Goal: Information Seeking & Learning: Learn about a topic

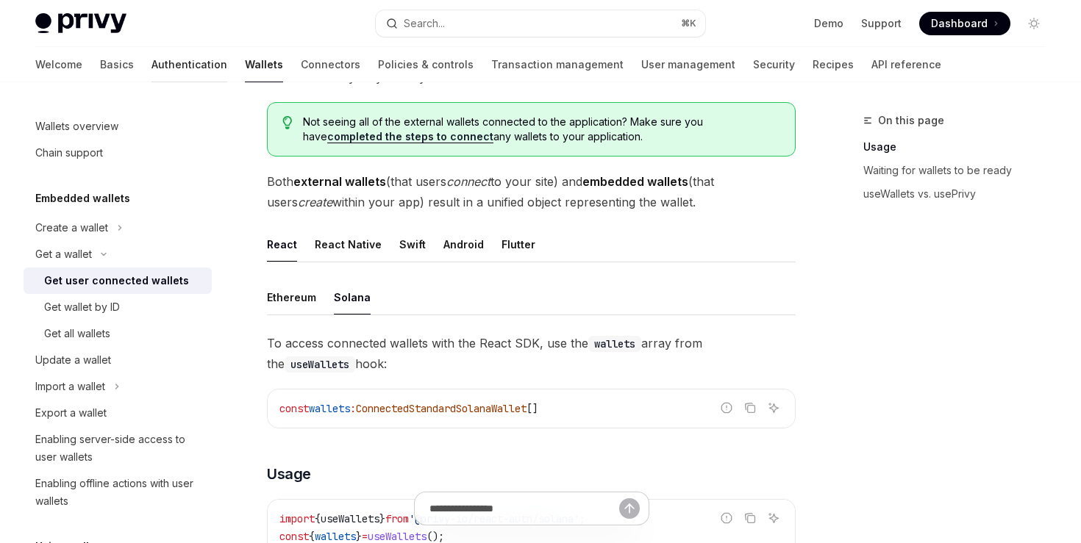
click at [151, 51] on link "Authentication" at bounding box center [189, 64] width 76 height 35
type textarea "*"
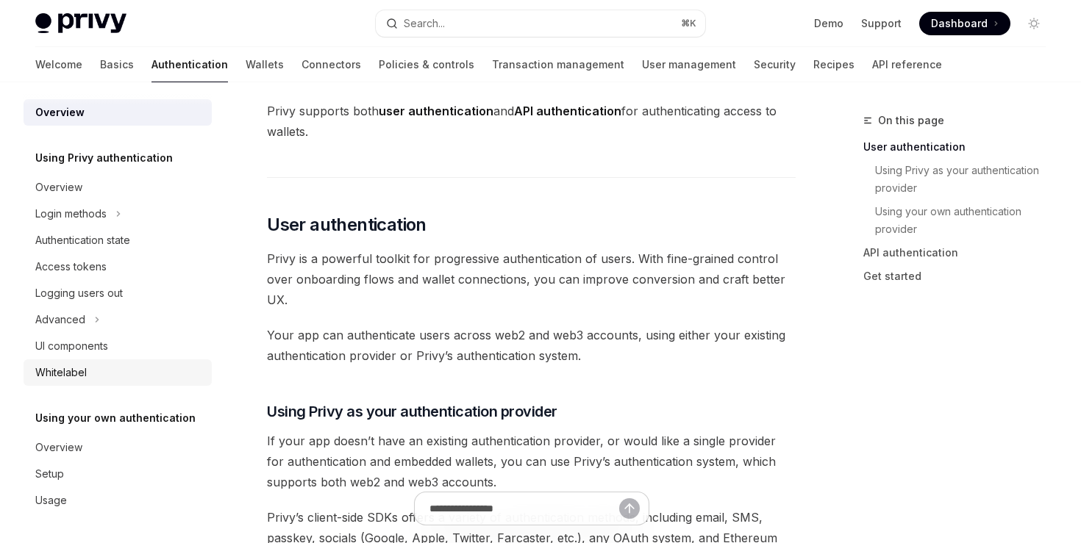
scroll to position [198, 0]
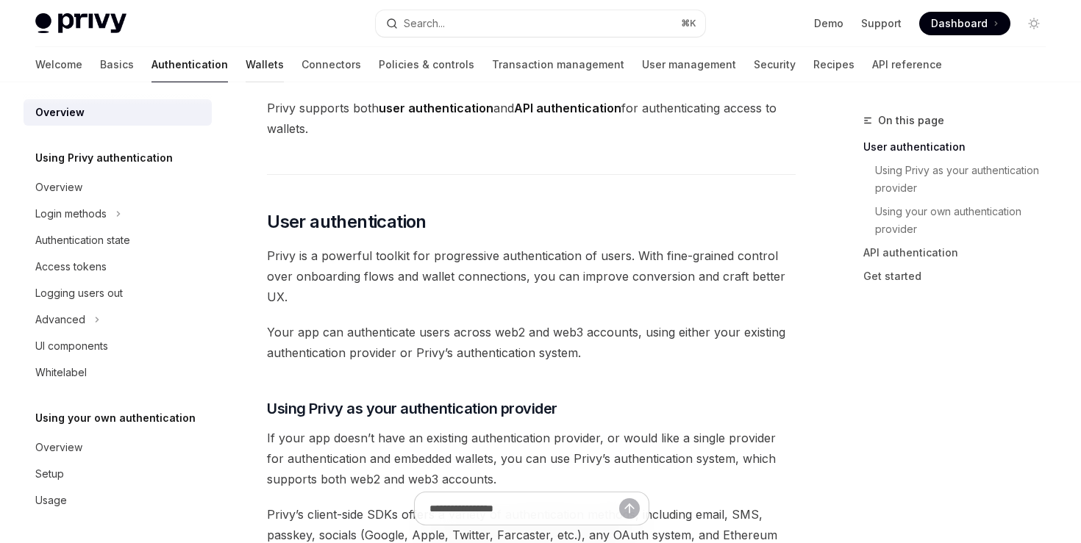
click at [246, 63] on link "Wallets" at bounding box center [265, 64] width 38 height 35
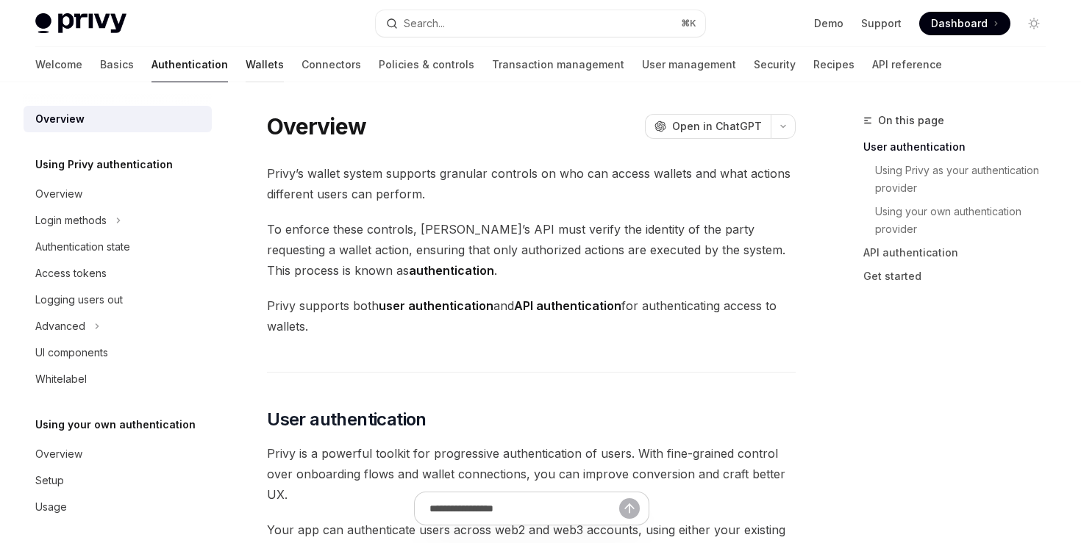
click at [246, 68] on link "Wallets" at bounding box center [265, 64] width 38 height 35
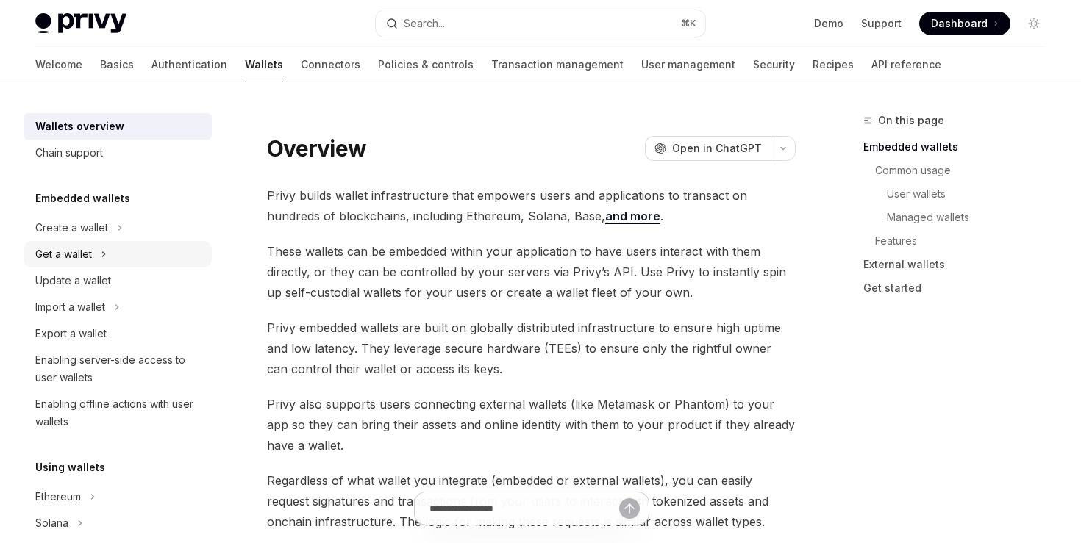
click at [93, 251] on button "Get a wallet" at bounding box center [118, 254] width 188 height 26
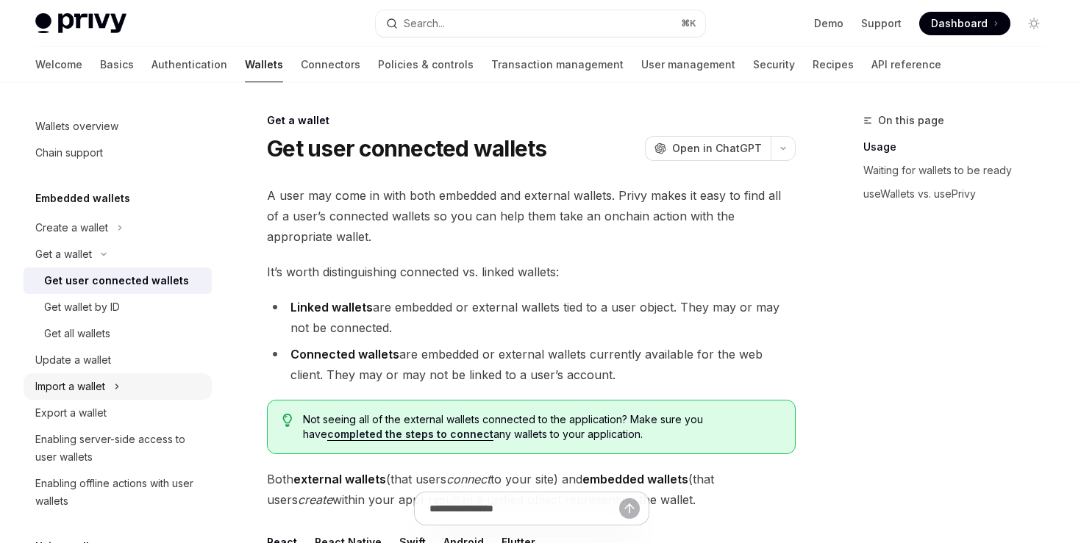
click at [77, 385] on div "Import a wallet" at bounding box center [70, 387] width 70 height 18
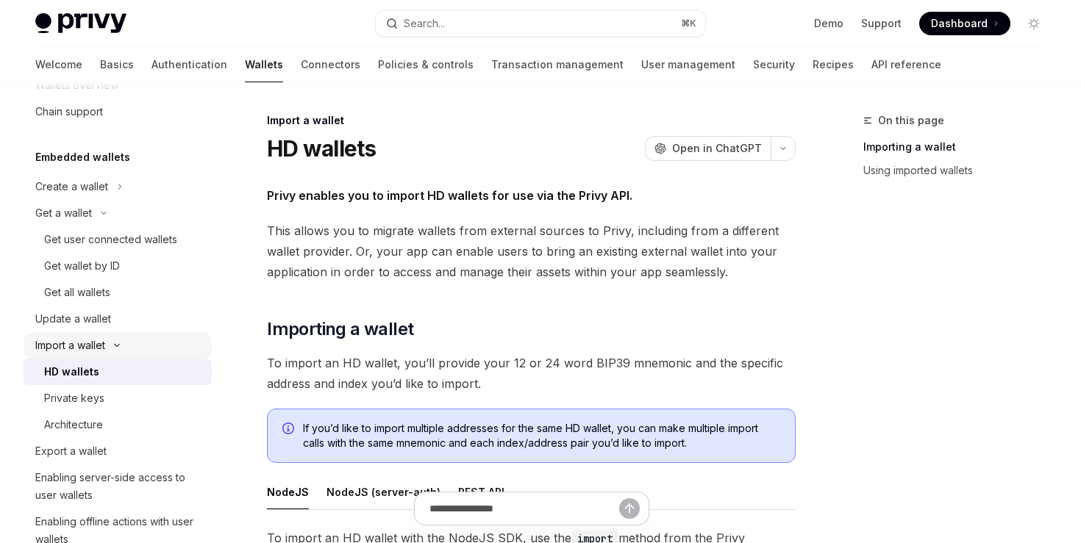
scroll to position [43, 0]
click at [80, 401] on div "Private keys" at bounding box center [74, 396] width 60 height 18
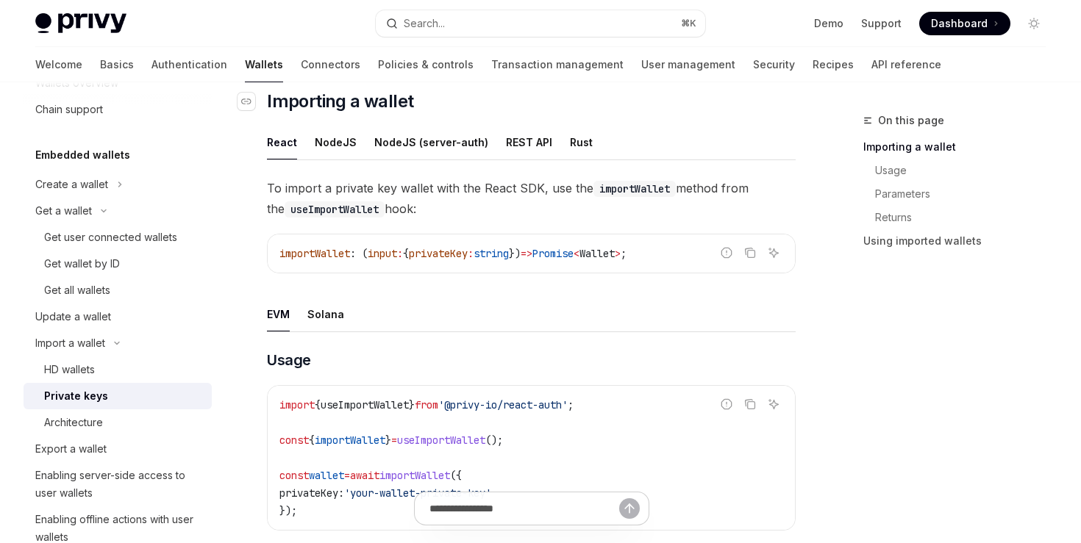
scroll to position [249, 0]
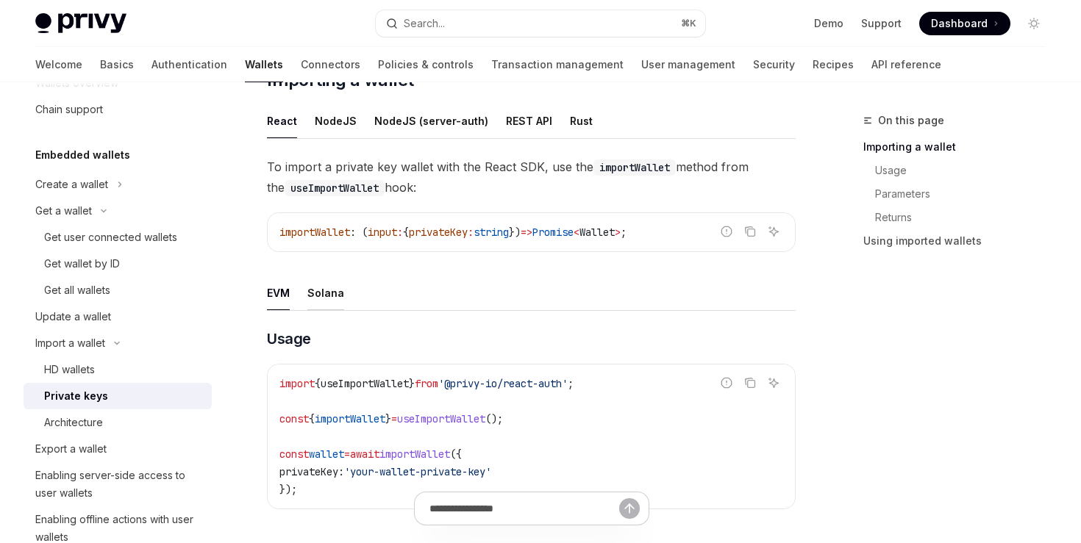
click at [315, 290] on div "Solana" at bounding box center [325, 293] width 37 height 35
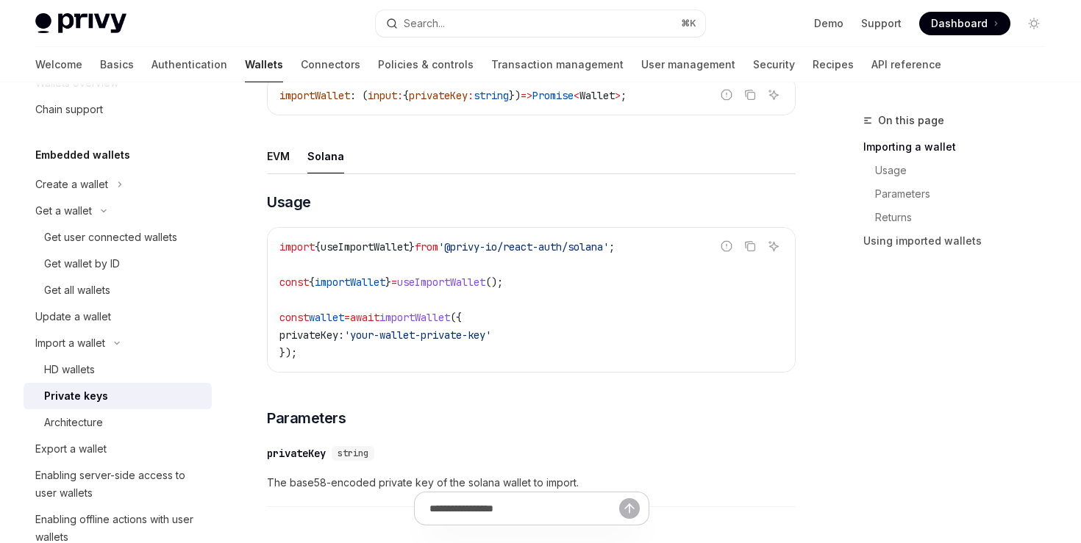
scroll to position [390, 0]
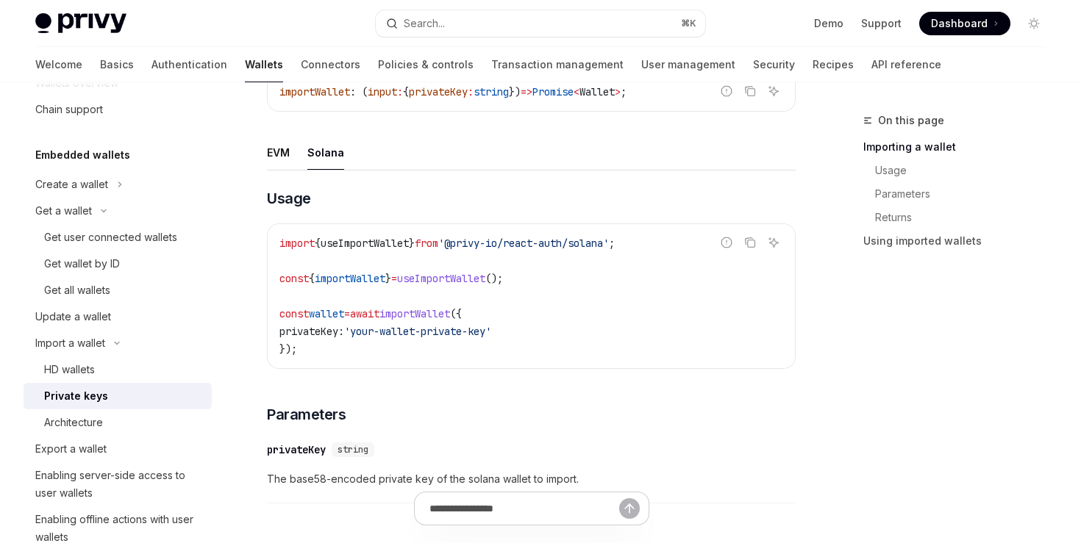
click at [371, 315] on span "await" at bounding box center [364, 313] width 29 height 13
drag, startPoint x: 371, startPoint y: 315, endPoint x: 499, endPoint y: 314, distance: 127.9
click at [501, 315] on code "import { useImportWallet } from '@privy-io/react-auth/solana' ; const { importW…" at bounding box center [531, 295] width 504 height 123
click at [369, 342] on code "import { useImportWallet } from '@privy-io/react-auth/solana' ; const { importW…" at bounding box center [531, 295] width 504 height 123
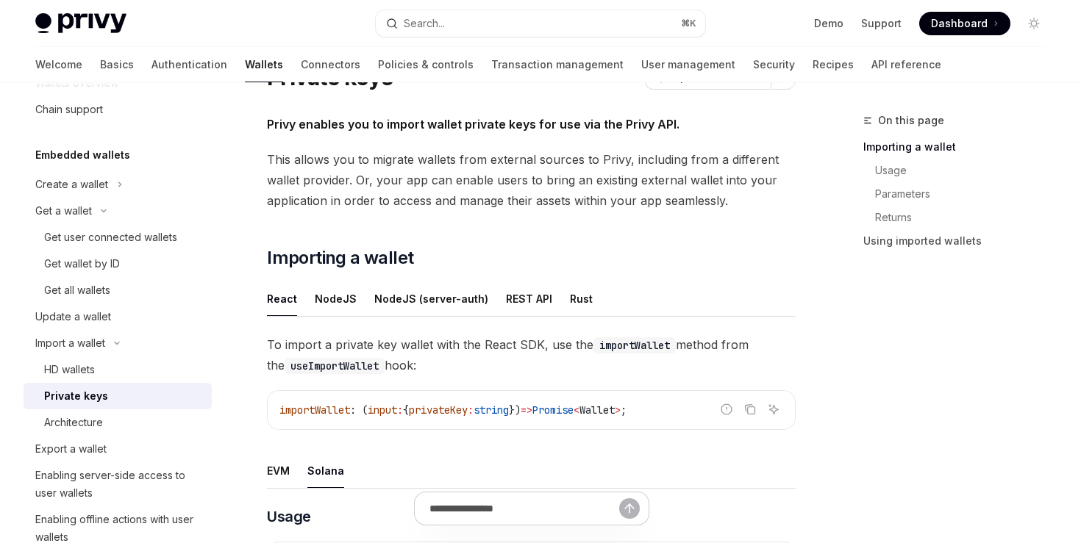
scroll to position [88, 0]
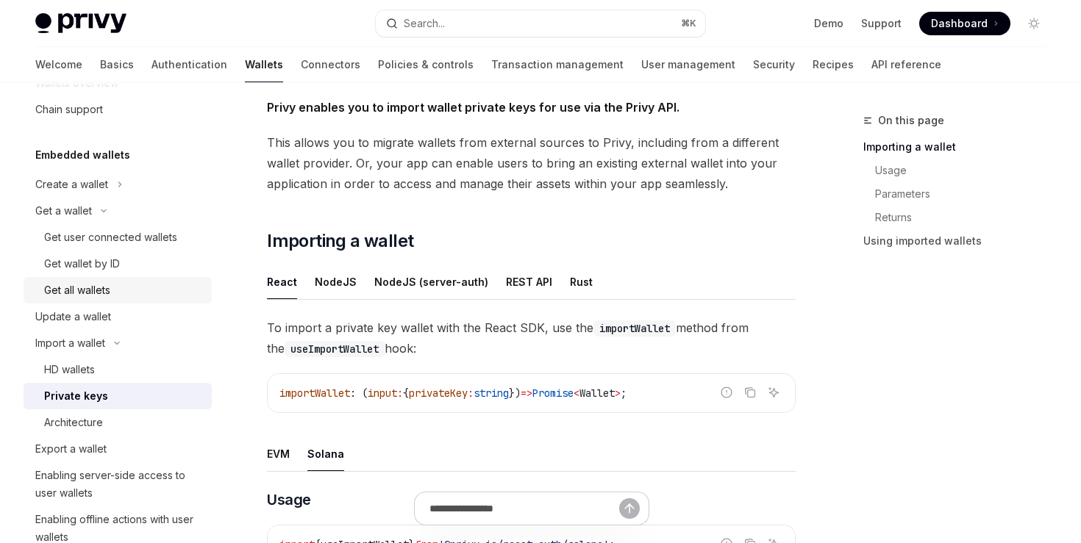
click at [77, 285] on div "Get all wallets" at bounding box center [77, 291] width 66 height 18
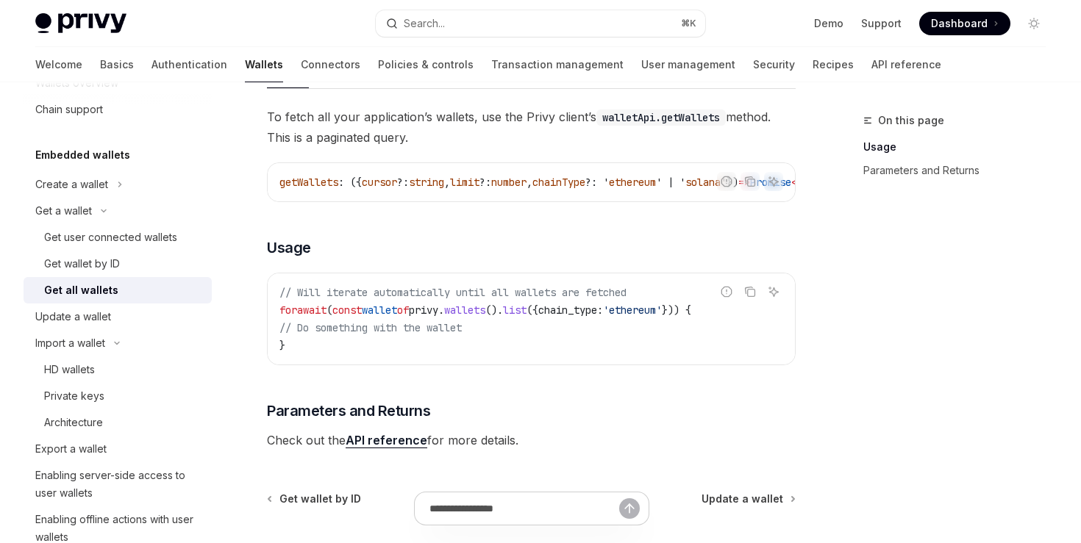
scroll to position [215, 0]
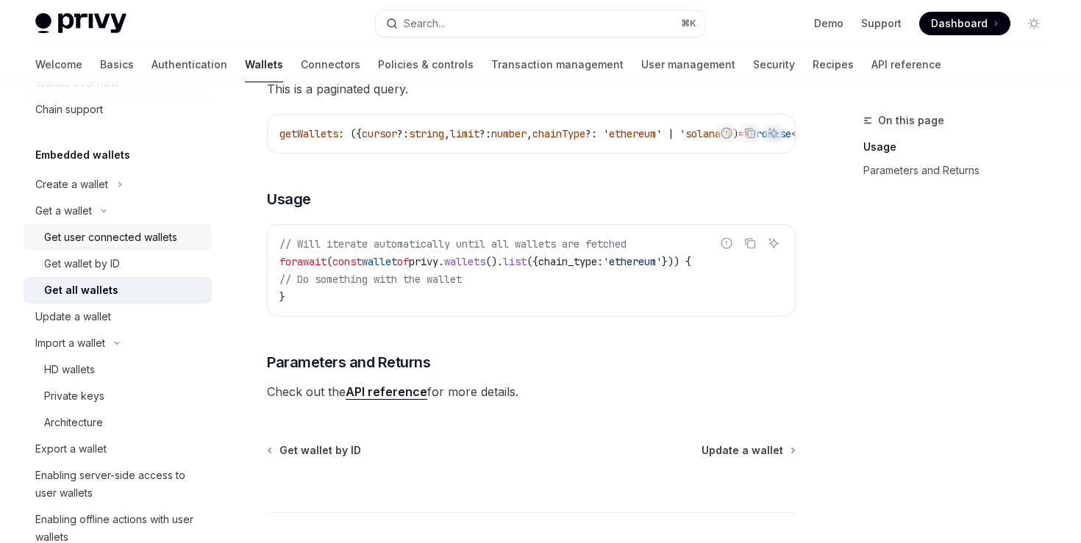
click at [108, 237] on div "Get user connected wallets" at bounding box center [110, 238] width 133 height 18
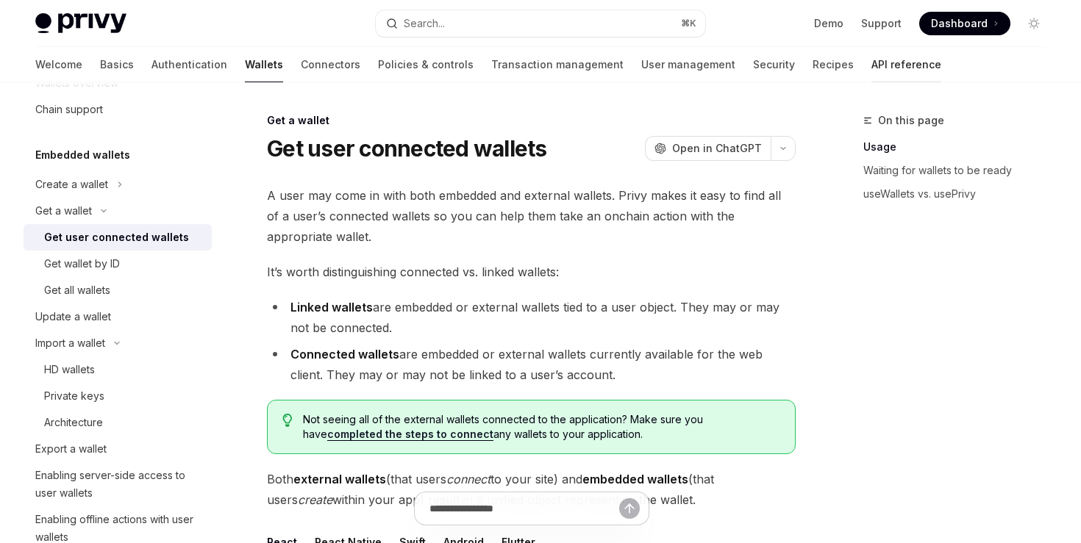
click at [871, 68] on link "API reference" at bounding box center [906, 64] width 70 height 35
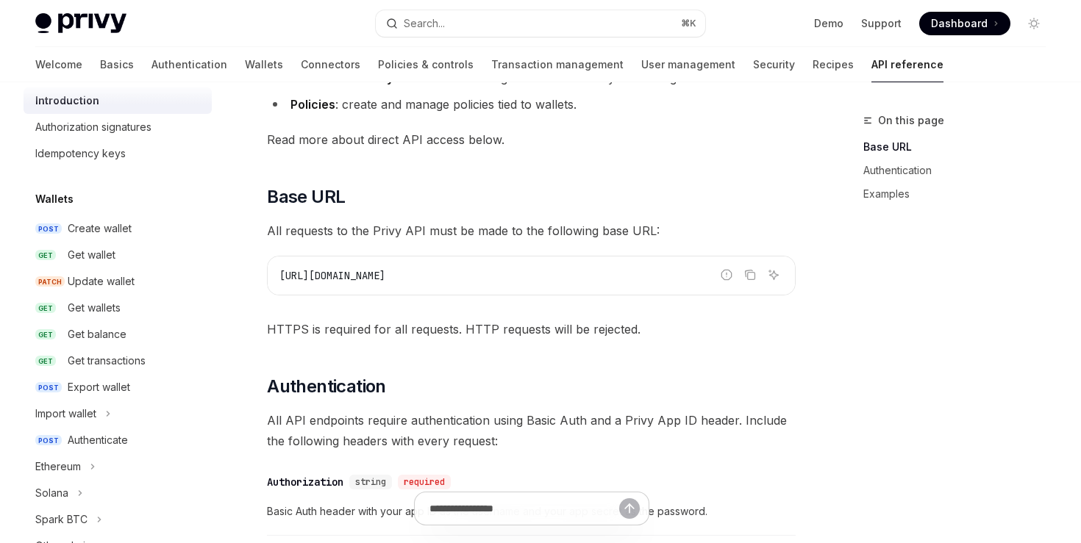
scroll to position [267, 0]
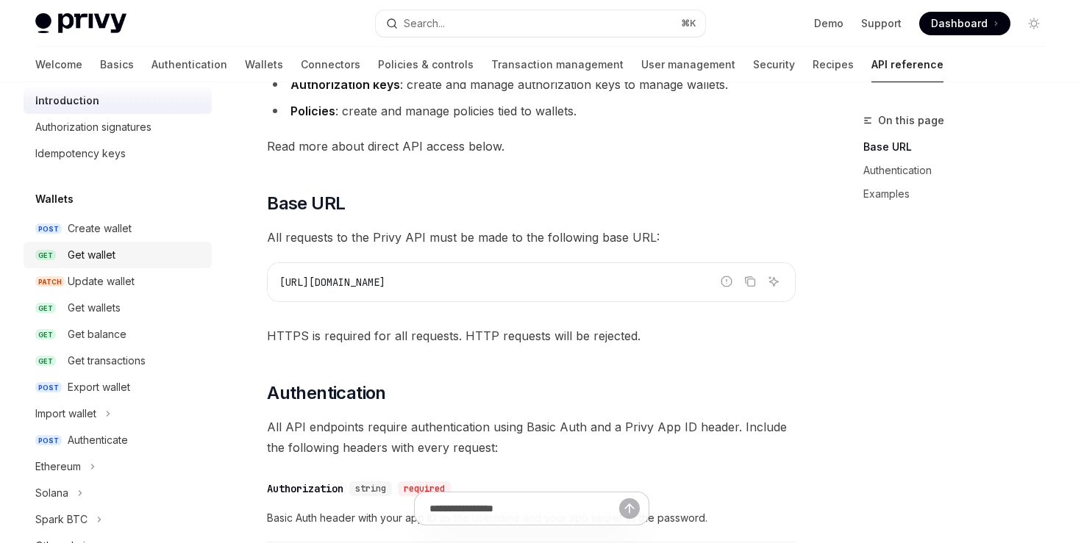
click at [93, 256] on div "Get wallet" at bounding box center [92, 255] width 48 height 18
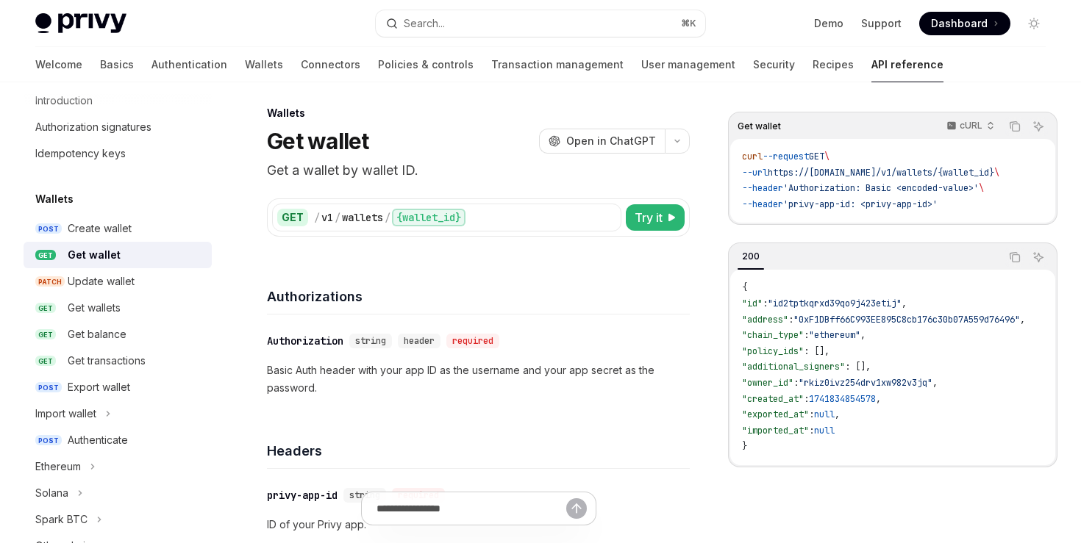
scroll to position [9, 0]
click at [112, 312] on div "Get wallets" at bounding box center [94, 308] width 53 height 18
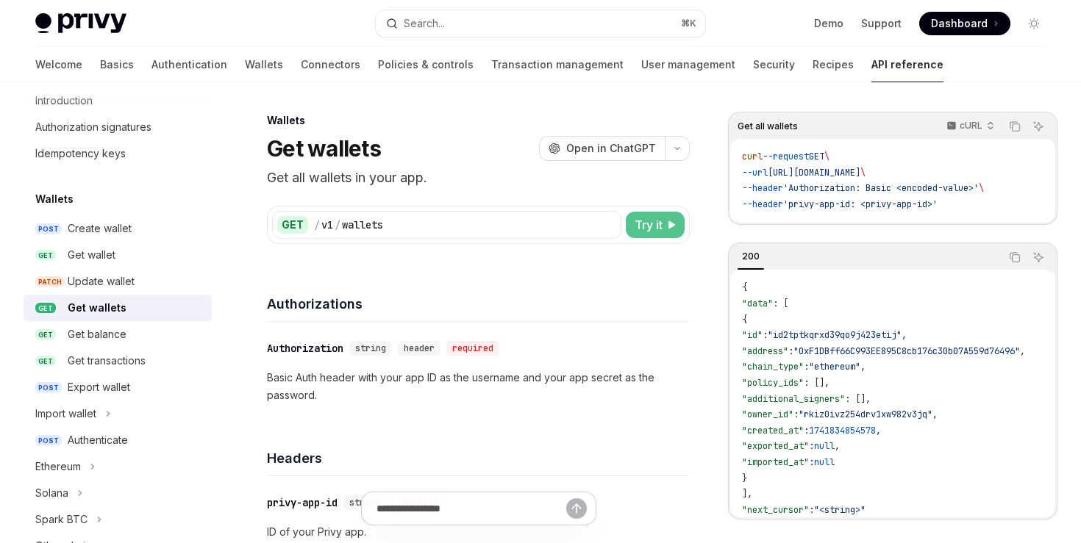
click at [666, 223] on button "Try it" at bounding box center [655, 225] width 59 height 26
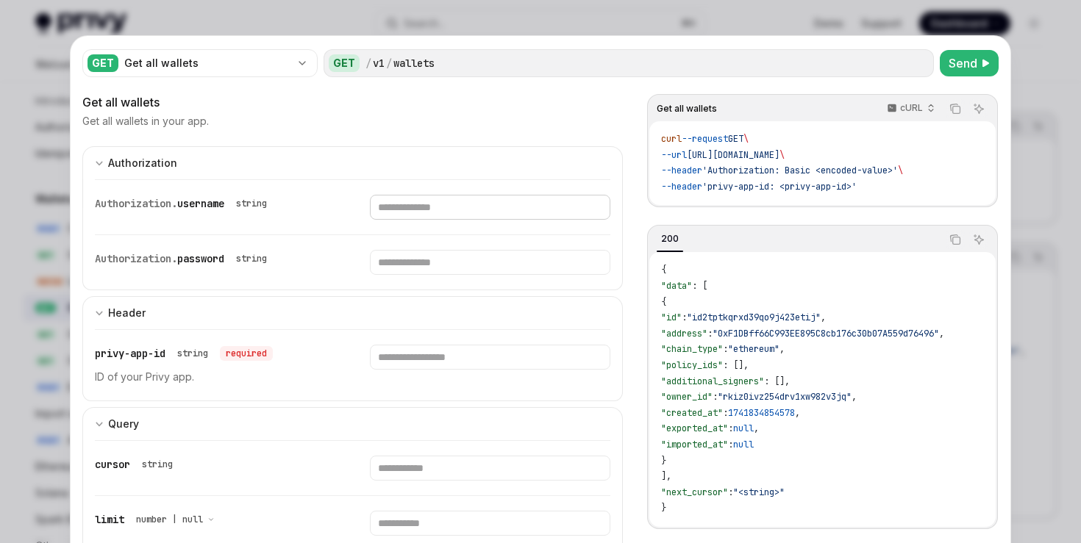
click at [406, 210] on input "Enter username" at bounding box center [490, 207] width 240 height 25
click at [1035, 56] on div at bounding box center [540, 271] width 1081 height 543
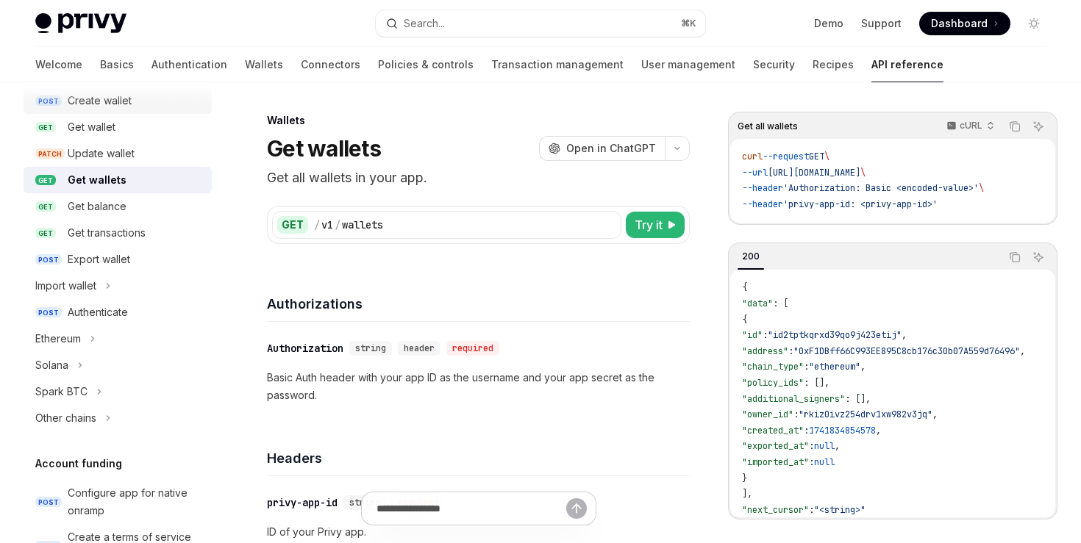
scroll to position [173, 0]
click at [71, 359] on button "Solana" at bounding box center [118, 364] width 188 height 26
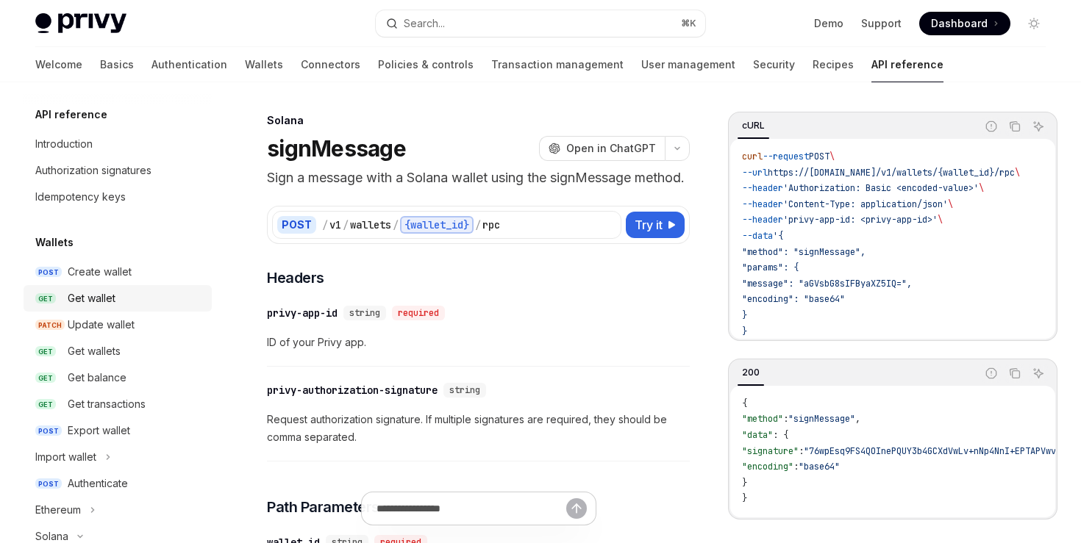
click at [93, 299] on div "Get wallet" at bounding box center [92, 299] width 48 height 18
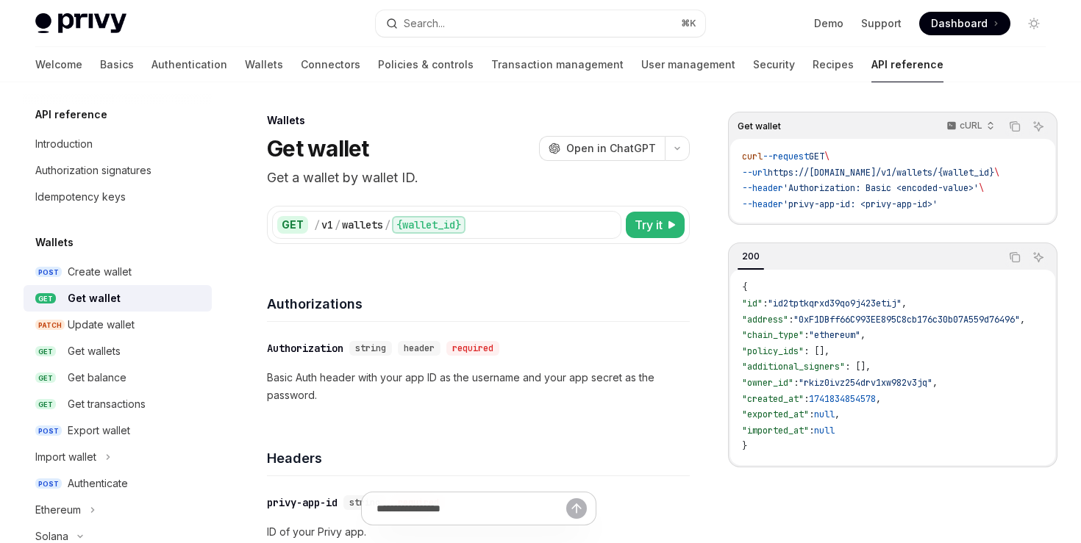
scroll to position [12, 0]
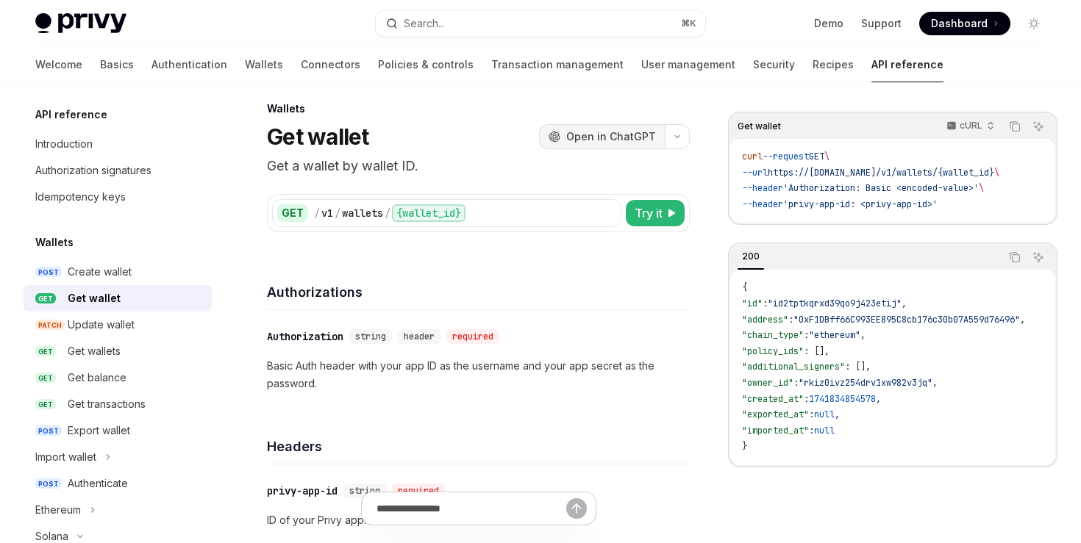
click at [614, 124] on button "OpenAI Open in ChatGPT" at bounding box center [602, 136] width 126 height 25
click at [245, 62] on link "Wallets" at bounding box center [264, 64] width 38 height 35
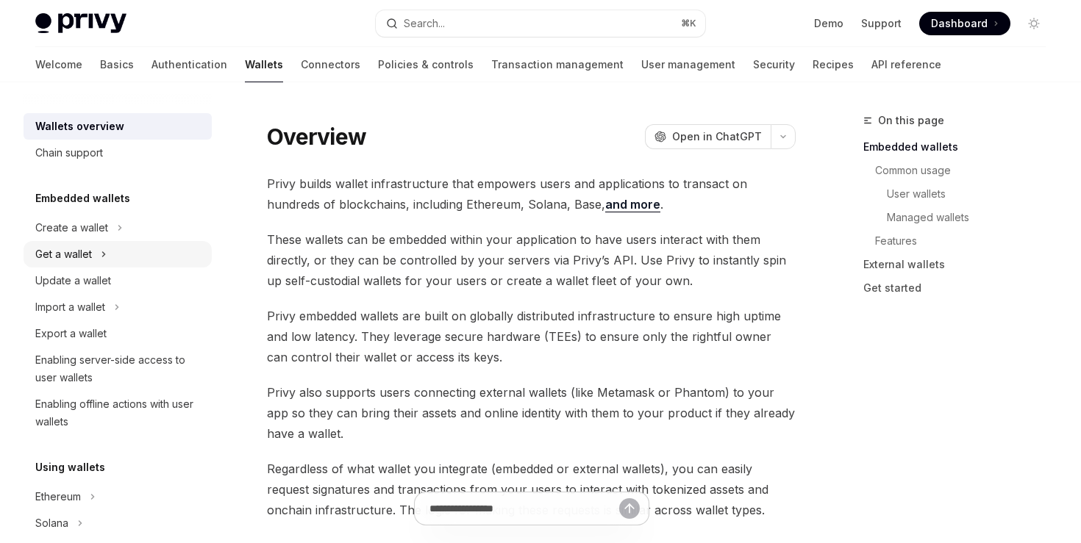
click at [88, 259] on div "Get a wallet" at bounding box center [63, 255] width 57 height 18
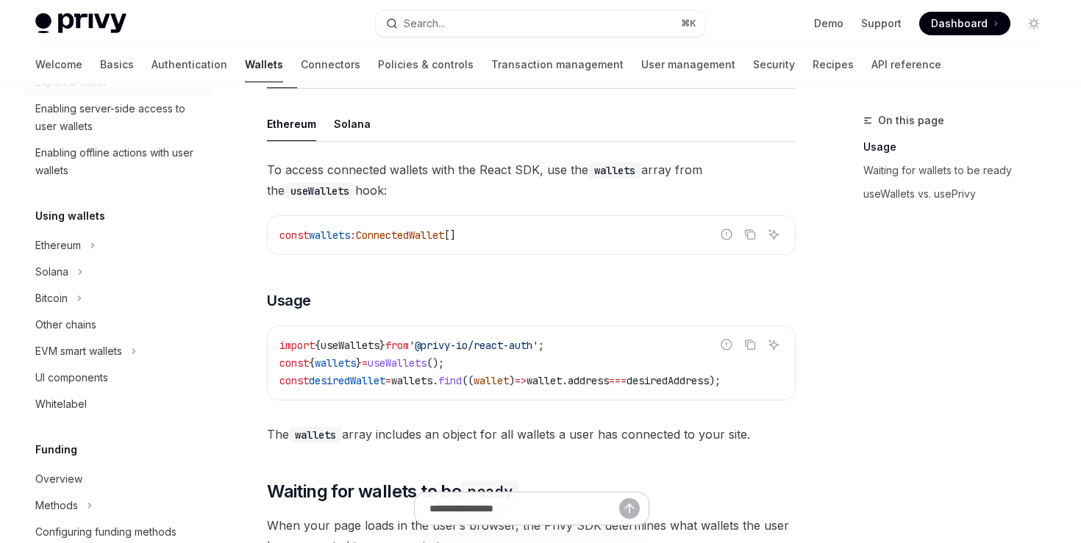
scroll to position [334, 0]
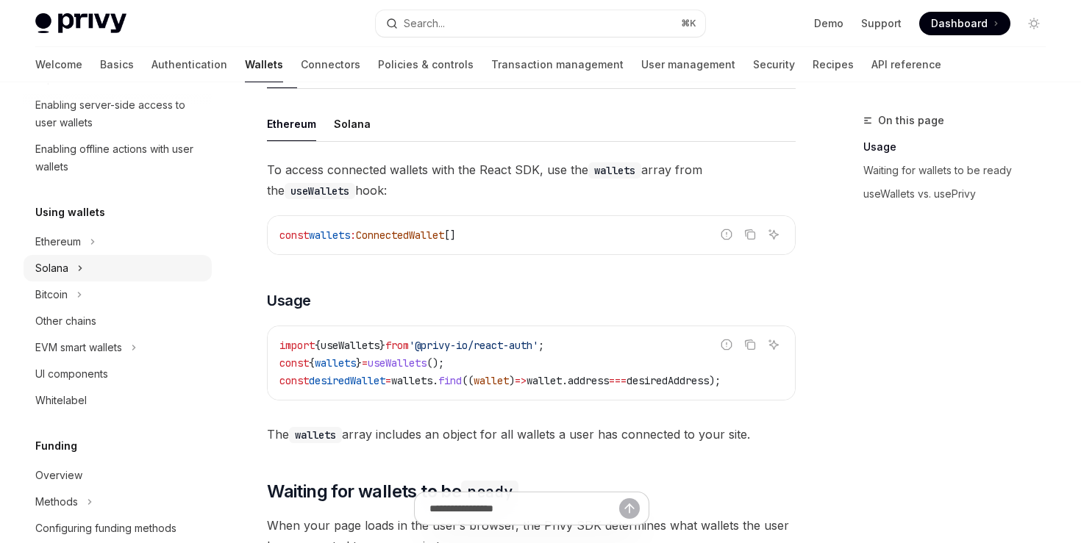
click at [77, 276] on icon "Toggle Solana section" at bounding box center [80, 268] width 6 height 18
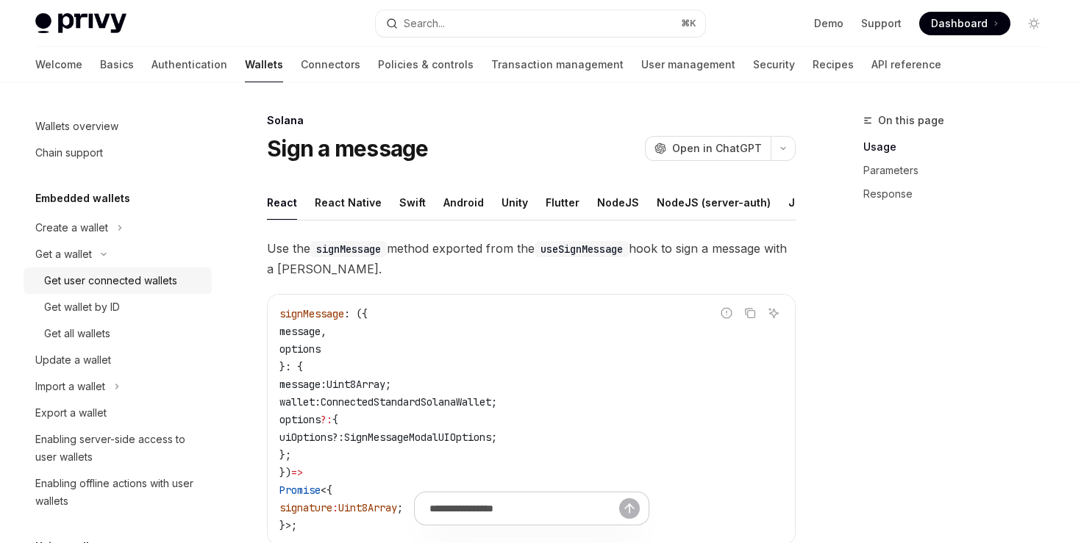
click at [92, 277] on div "Get user connected wallets" at bounding box center [110, 281] width 133 height 18
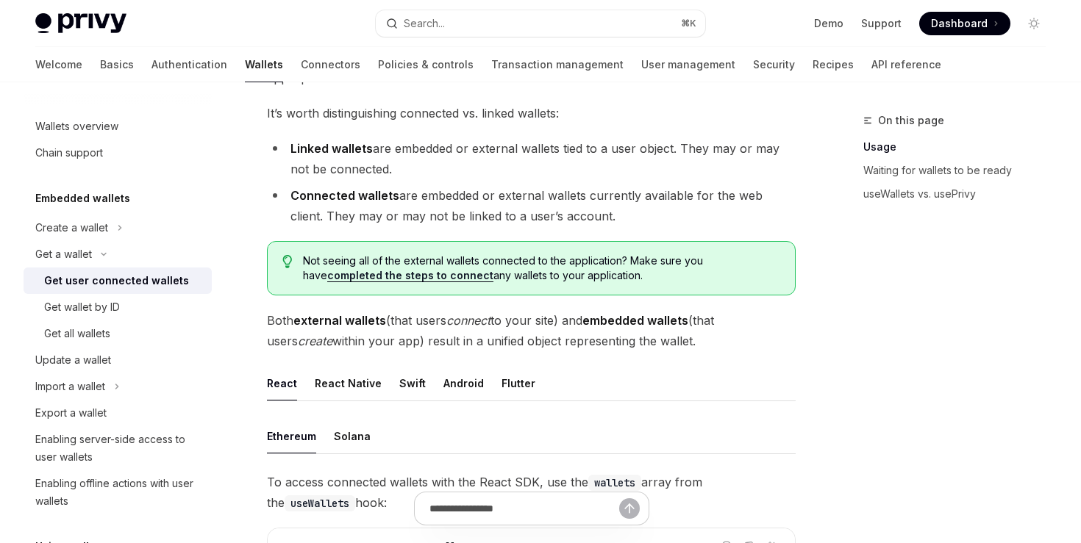
scroll to position [160, 0]
click at [343, 435] on div "Solana" at bounding box center [352, 435] width 37 height 35
type textarea "*"
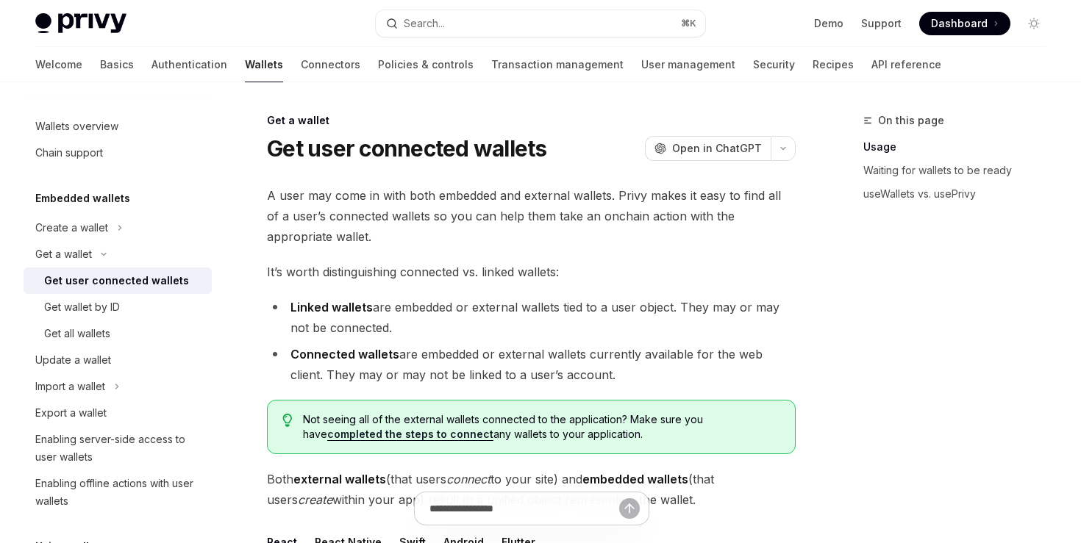
click at [365, 218] on span "A user may come in with both embedded and external wallets. Privy makes it easy…" at bounding box center [531, 216] width 529 height 62
click at [681, 145] on span "Open in ChatGPT" at bounding box center [717, 148] width 90 height 15
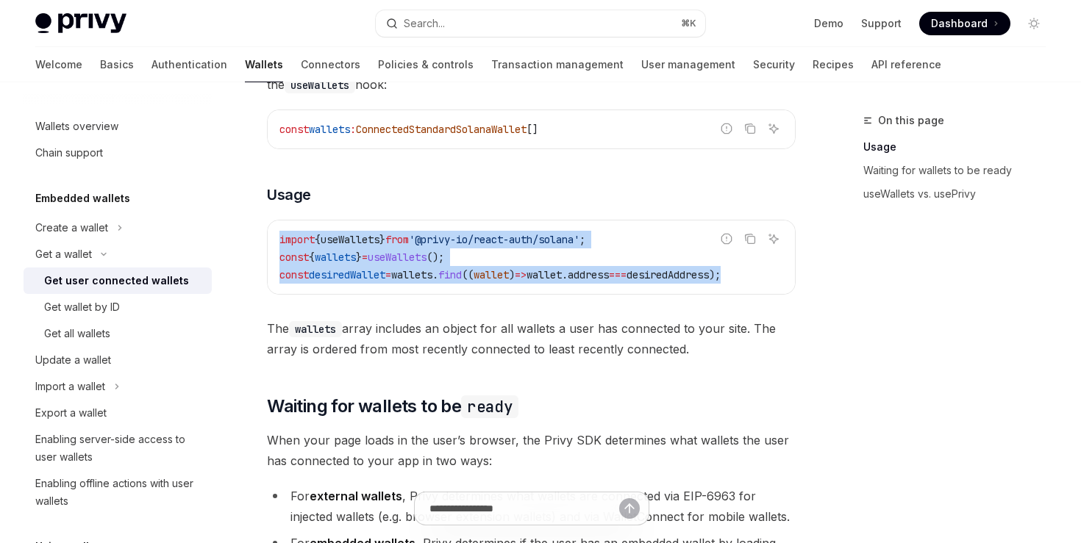
scroll to position [0, 26]
drag, startPoint x: 281, startPoint y: 234, endPoint x: 793, endPoint y: 276, distance: 514.0
click at [783, 276] on code "import { useWallets } from '@privy-io/react-auth/solana' ; const { wallets } = …" at bounding box center [531, 257] width 504 height 53
click at [752, 239] on icon "Copy the contents from the code block" at bounding box center [750, 239] width 12 height 12
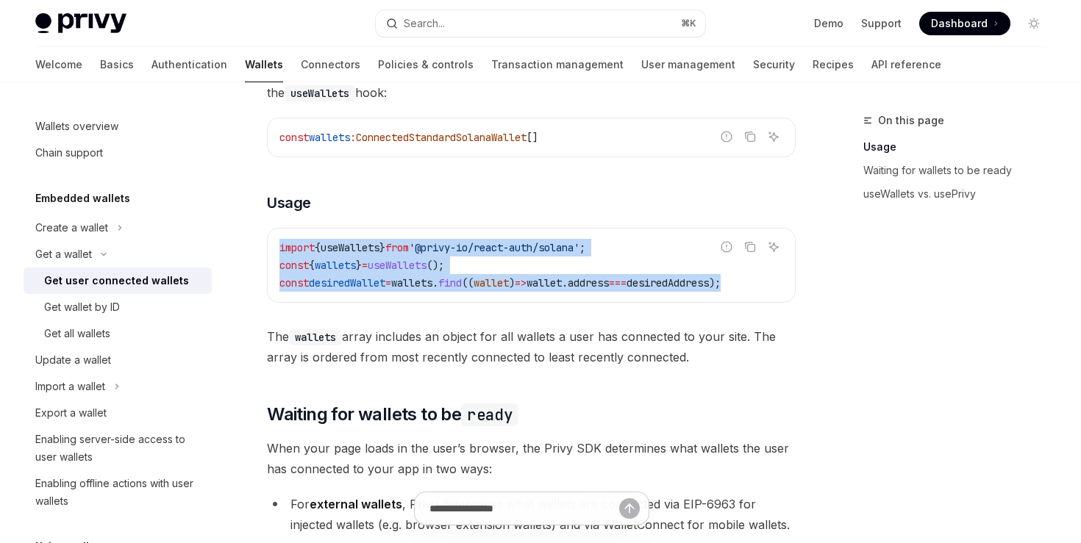
scroll to position [592, 0]
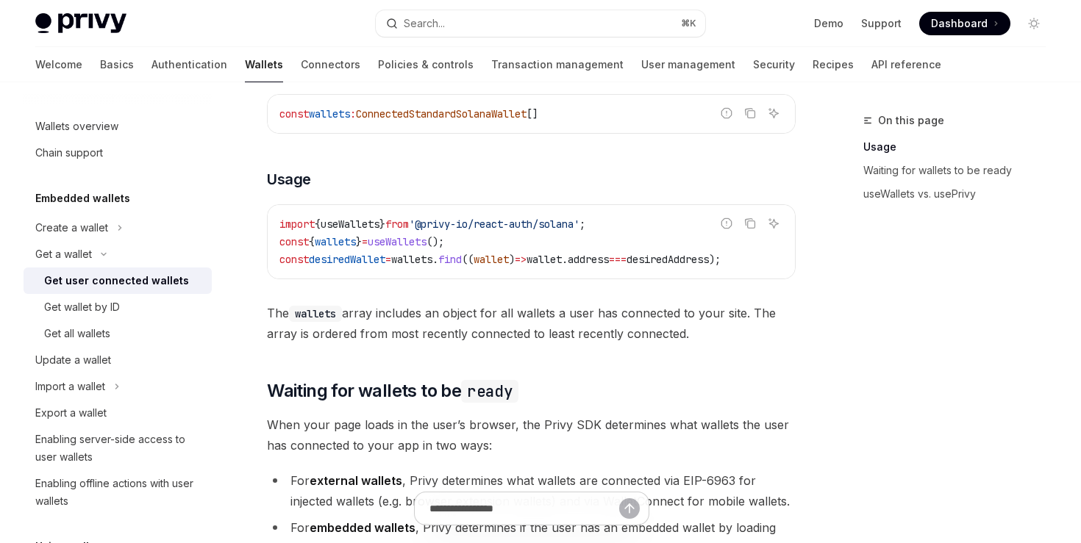
click at [484, 232] on code "import { useWallets } from '@privy-io/react-auth/solana' ; const { wallets } = …" at bounding box center [531, 241] width 504 height 53
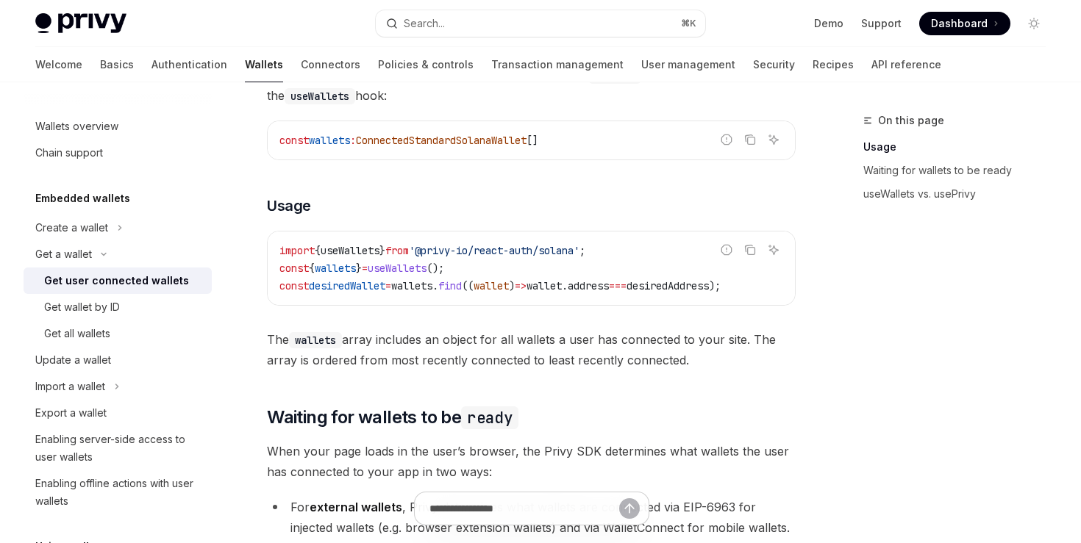
scroll to position [569, 0]
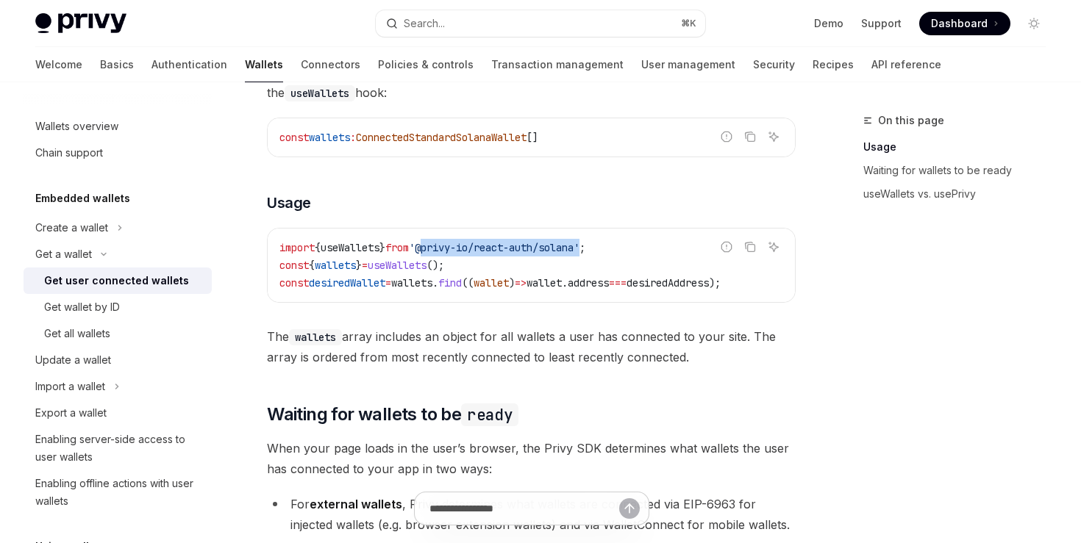
drag, startPoint x: 578, startPoint y: 248, endPoint x: 415, endPoint y: 244, distance: 162.5
click at [415, 244] on span "'@privy-io/react-auth/solana'" at bounding box center [494, 247] width 171 height 13
copy span "@privy-io/react-auth/solana"
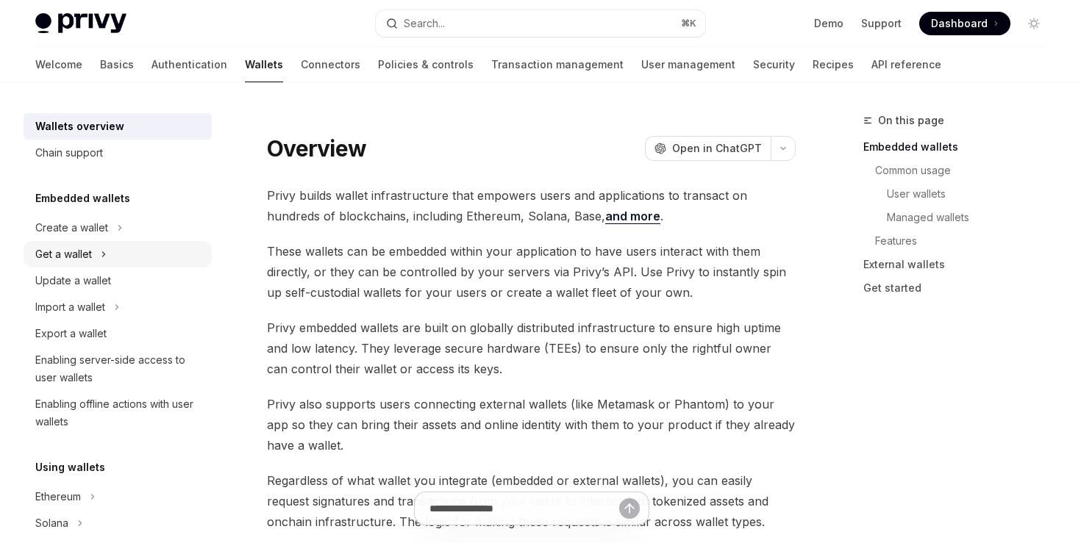
click at [71, 254] on div "Get a wallet" at bounding box center [63, 255] width 57 height 18
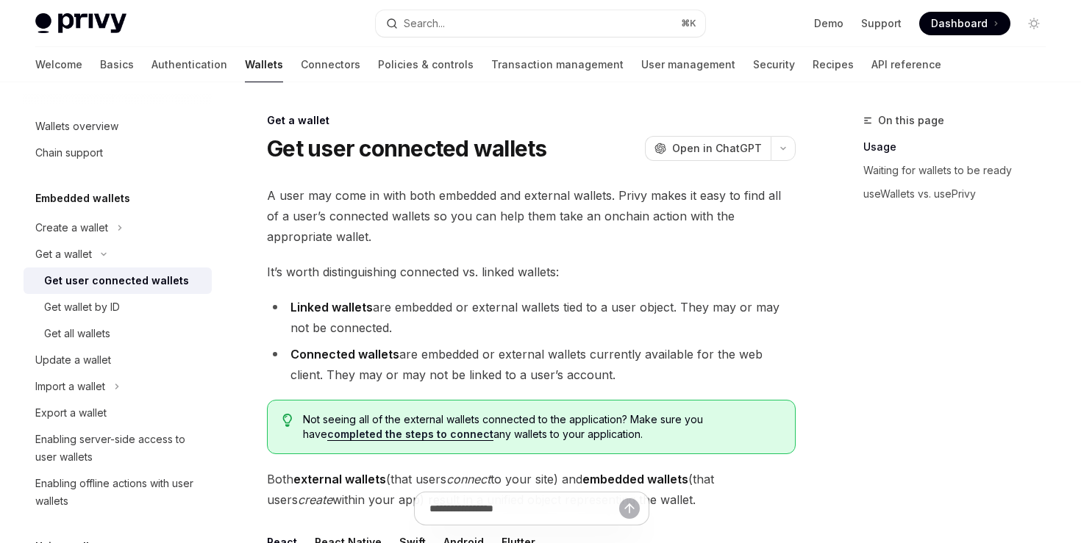
click at [83, 279] on div "Get user connected wallets" at bounding box center [116, 281] width 145 height 18
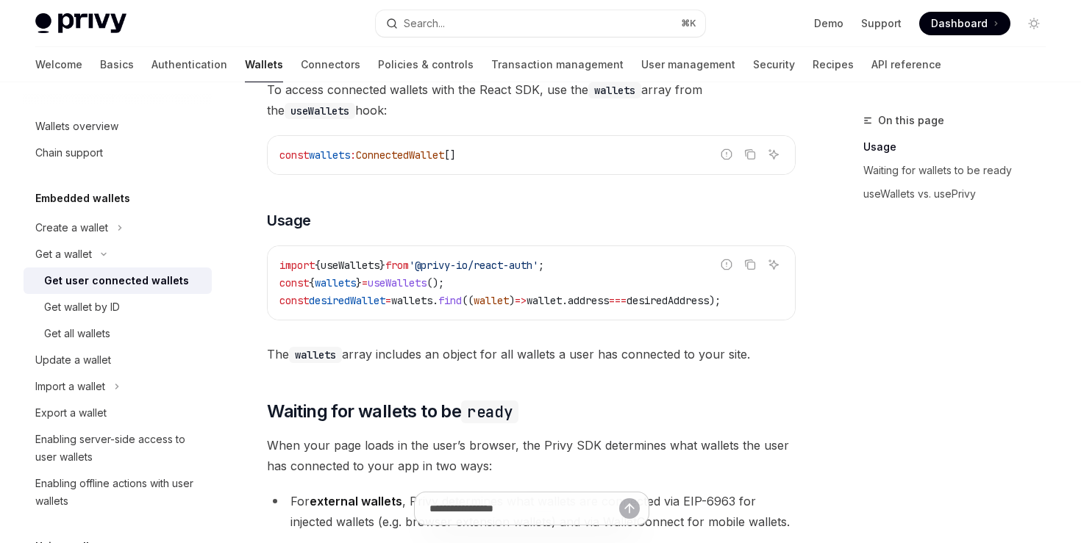
scroll to position [211, 0]
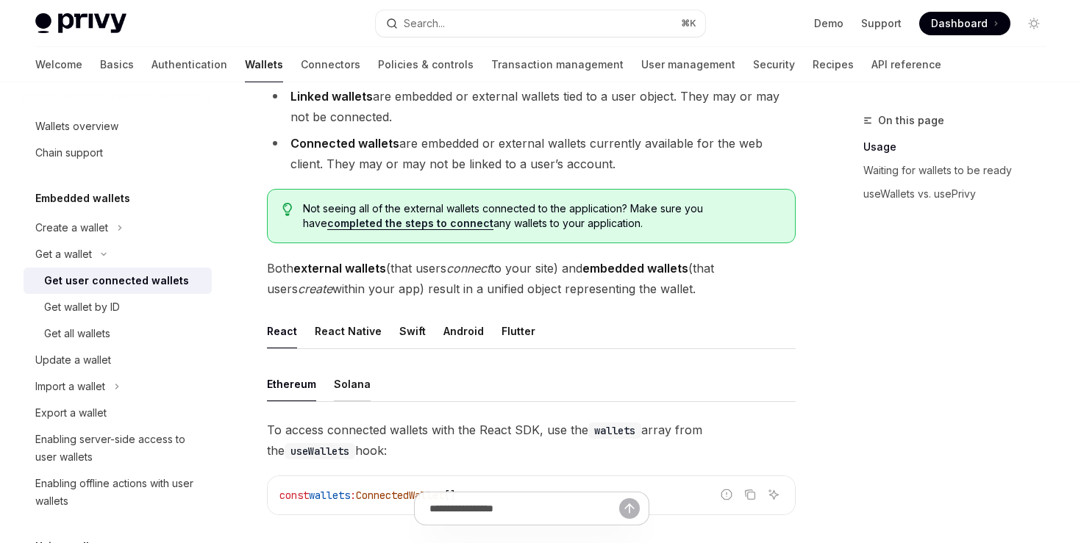
click at [353, 374] on div "Solana" at bounding box center [352, 384] width 37 height 35
type textarea "*"
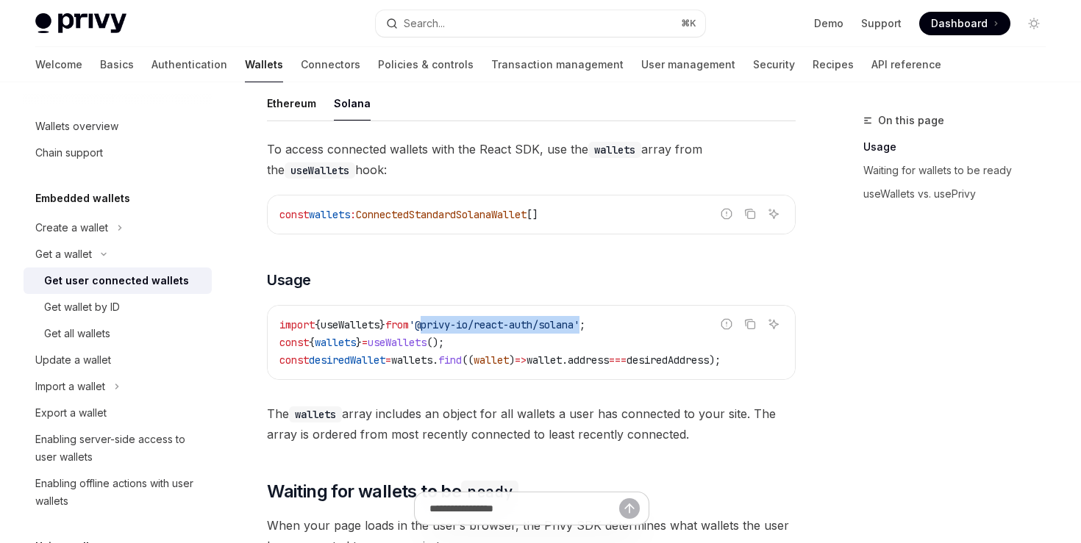
drag, startPoint x: 608, startPoint y: 323, endPoint x: 443, endPoint y: 321, distance: 165.4
click at [442, 321] on span "'@privy-io/react-auth/solana'" at bounding box center [494, 324] width 171 height 13
copy span "@privy-io/react-auth/solana"
click at [579, 320] on span "'@privy-io/react-auth/solana'" at bounding box center [494, 324] width 171 height 13
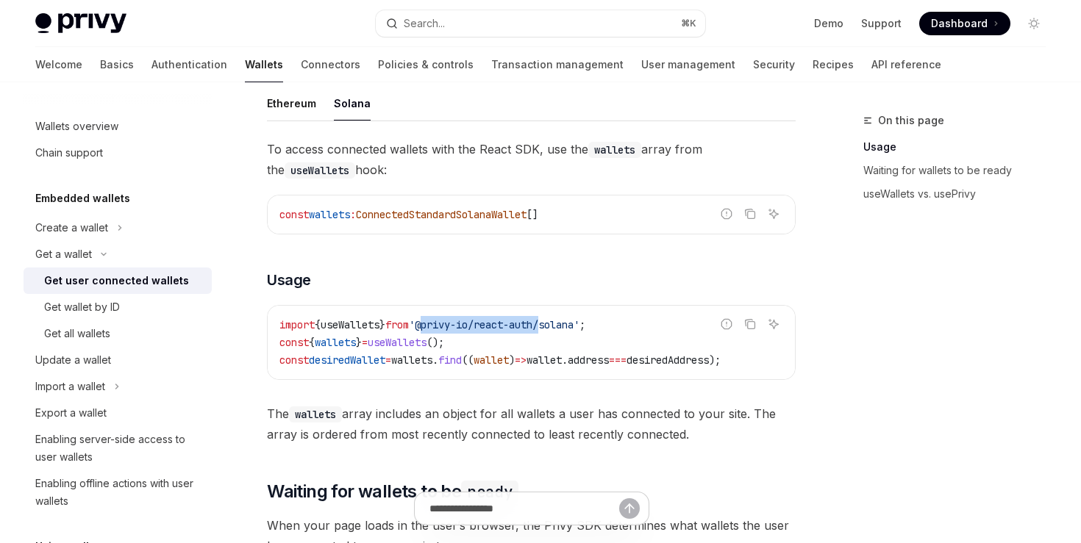
drag, startPoint x: 563, startPoint y: 328, endPoint x: 440, endPoint y: 326, distance: 123.5
click at [440, 325] on span "'@privy-io/react-auth/solana'" at bounding box center [494, 324] width 171 height 13
copy span "@privy-io/react-auth"
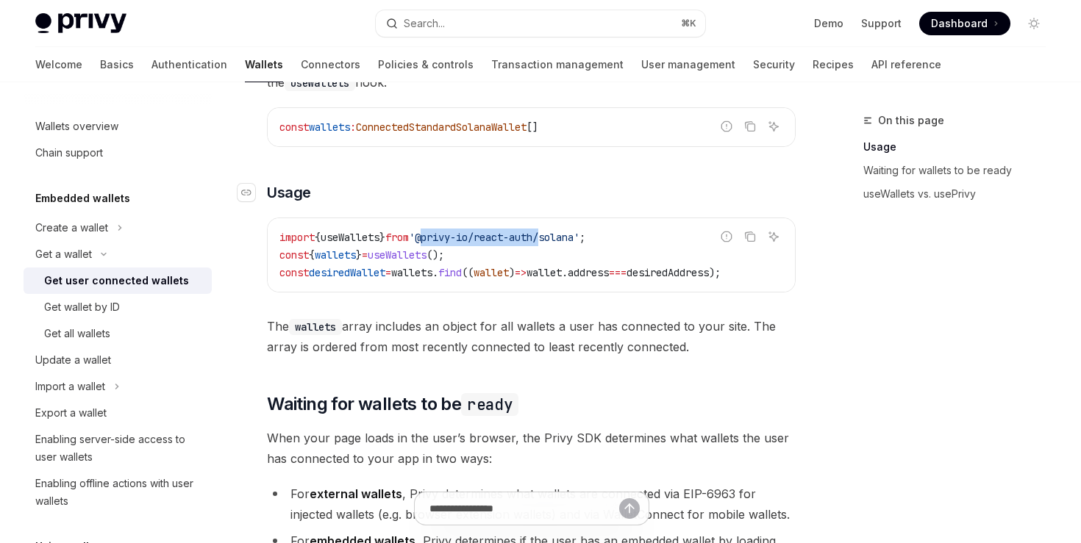
scroll to position [605, 0]
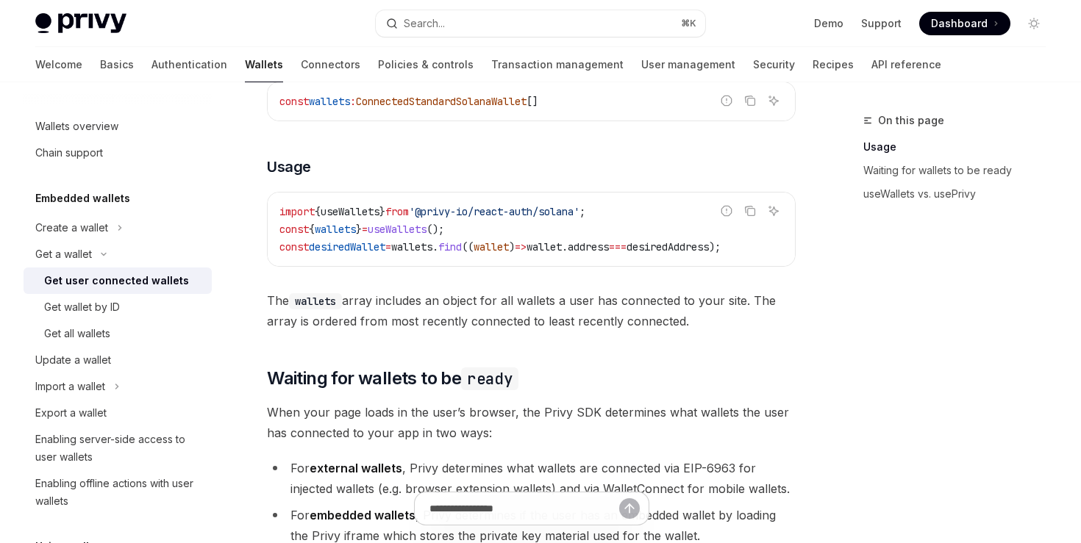
click at [394, 220] on code "import { useWallets } from '@privy-io/react-auth/solana' ; const { wallets } = …" at bounding box center [531, 229] width 504 height 53
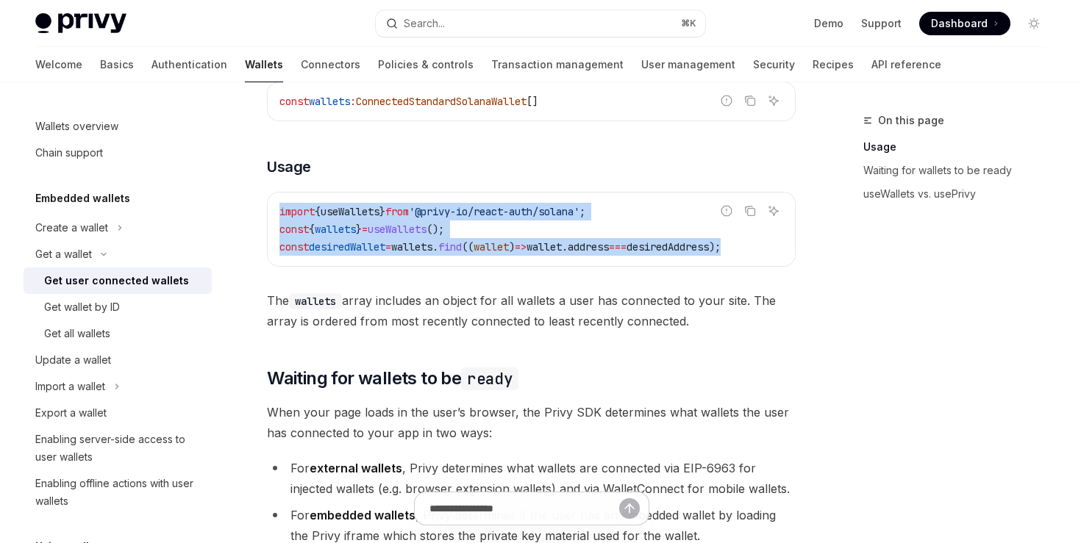
scroll to position [0, 26]
drag, startPoint x: 279, startPoint y: 207, endPoint x: 789, endPoint y: 240, distance: 511.2
click at [783, 241] on code "import { useWallets } from '@privy-io/react-auth/solana' ; const { wallets } = …" at bounding box center [531, 229] width 504 height 53
copy code "import { useWallets } from '@privy-io/react-auth/solana' ; const { wallets } = …"
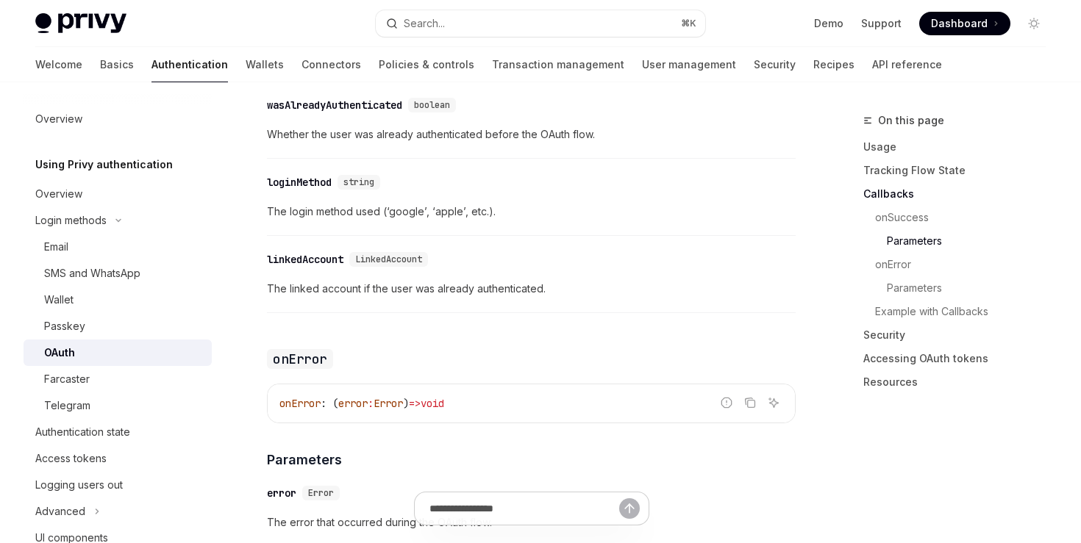
scroll to position [2201, 0]
